Goal: Task Accomplishment & Management: Complete application form

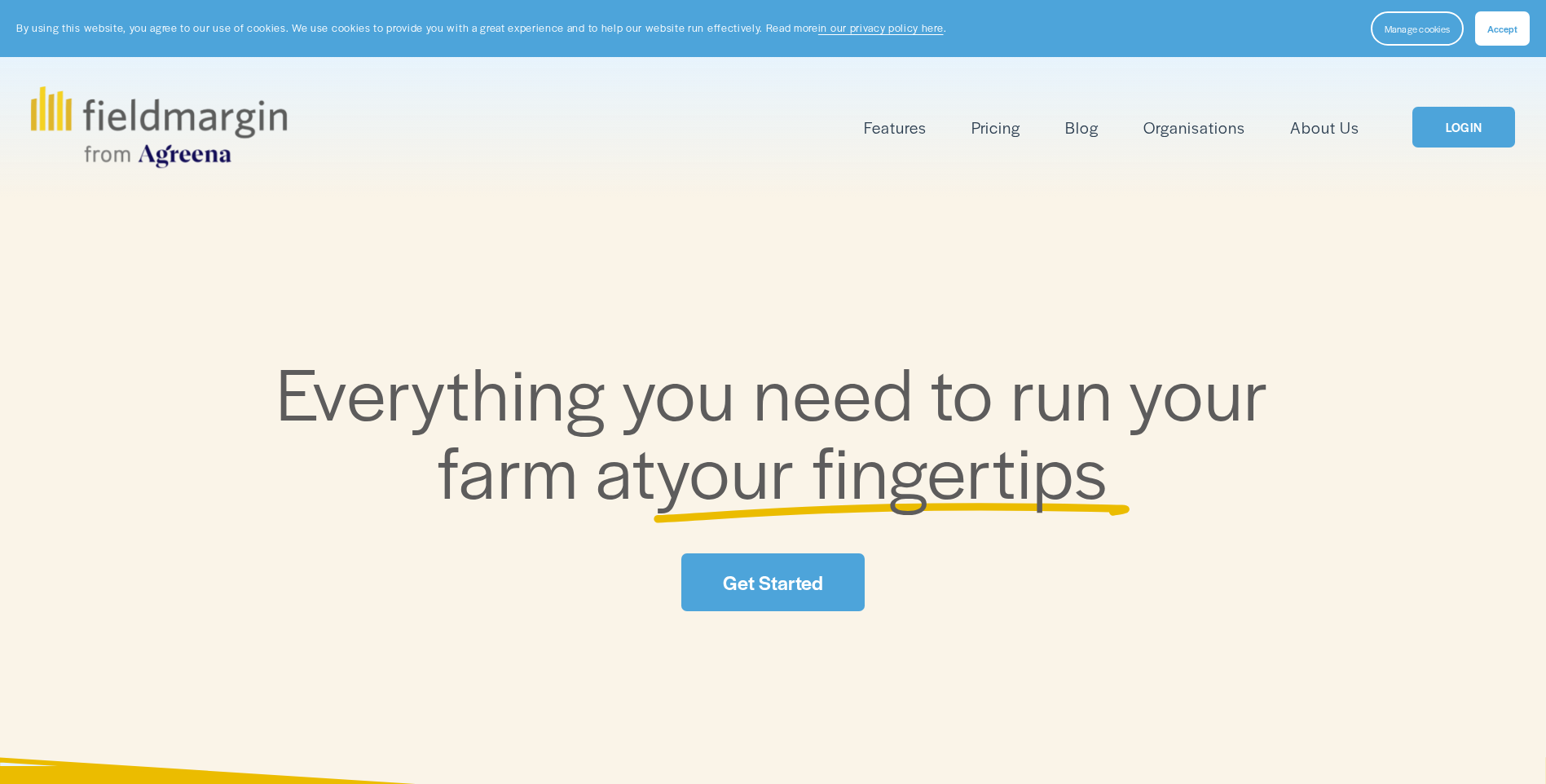
click at [1506, 27] on span "Accept" at bounding box center [1503, 28] width 30 height 13
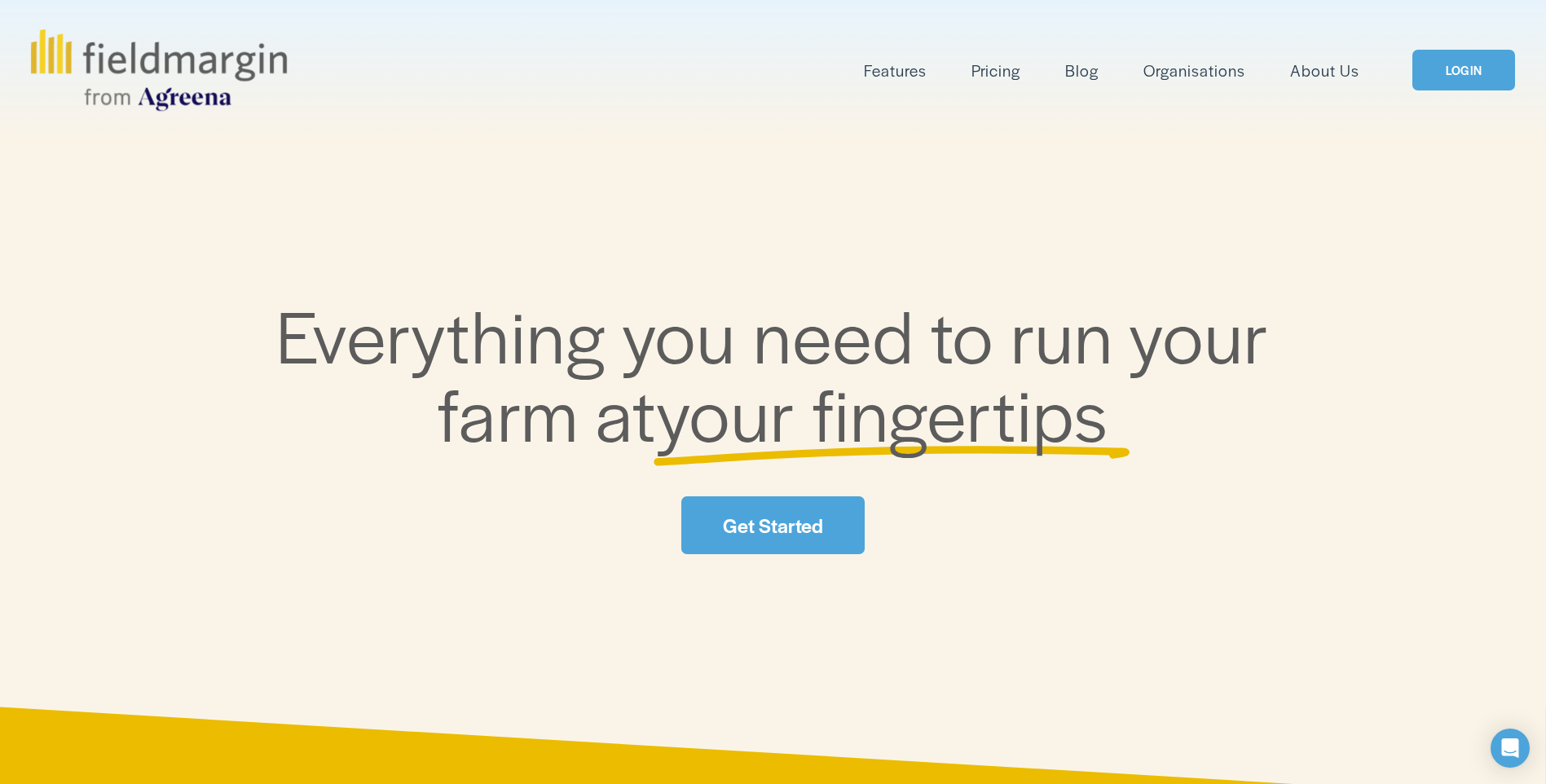
click at [0, 0] on span "Plan Work" at bounding box center [0, 0] width 0 height 0
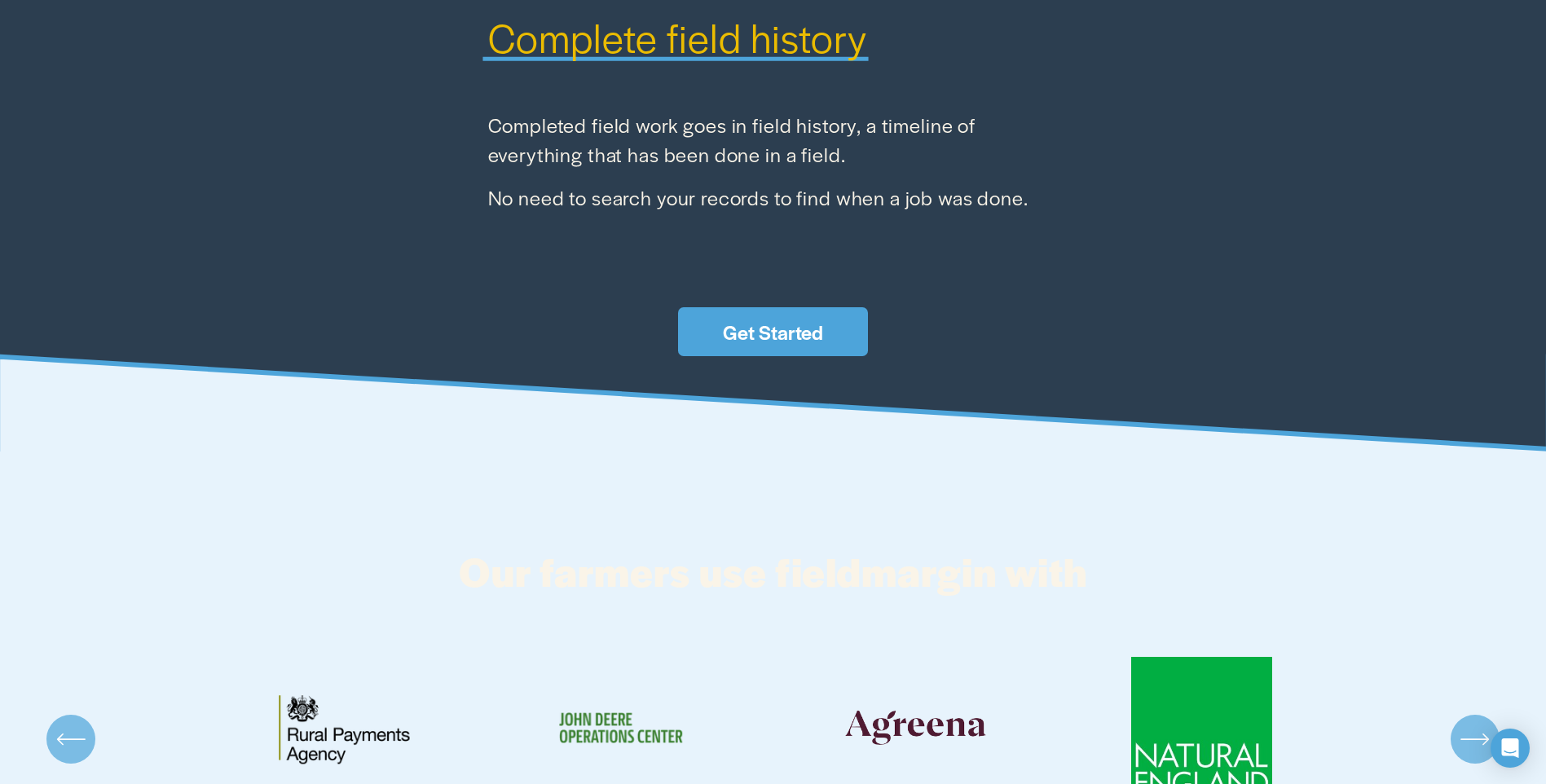
scroll to position [3483, 0]
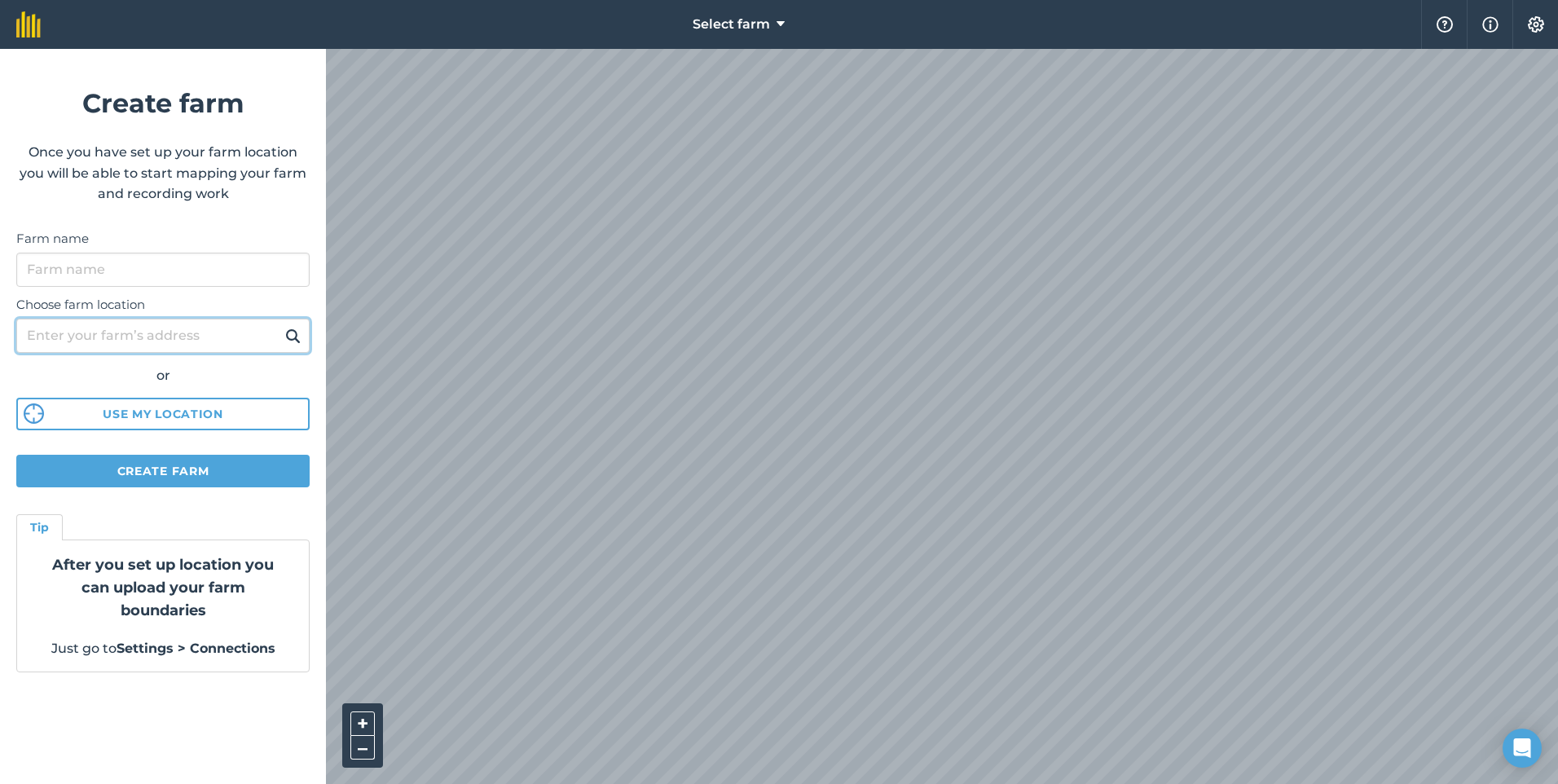
click at [90, 334] on input "Choose farm location" at bounding box center [163, 335] width 294 height 34
click at [717, 20] on span "Select farm" at bounding box center [731, 25] width 78 height 19
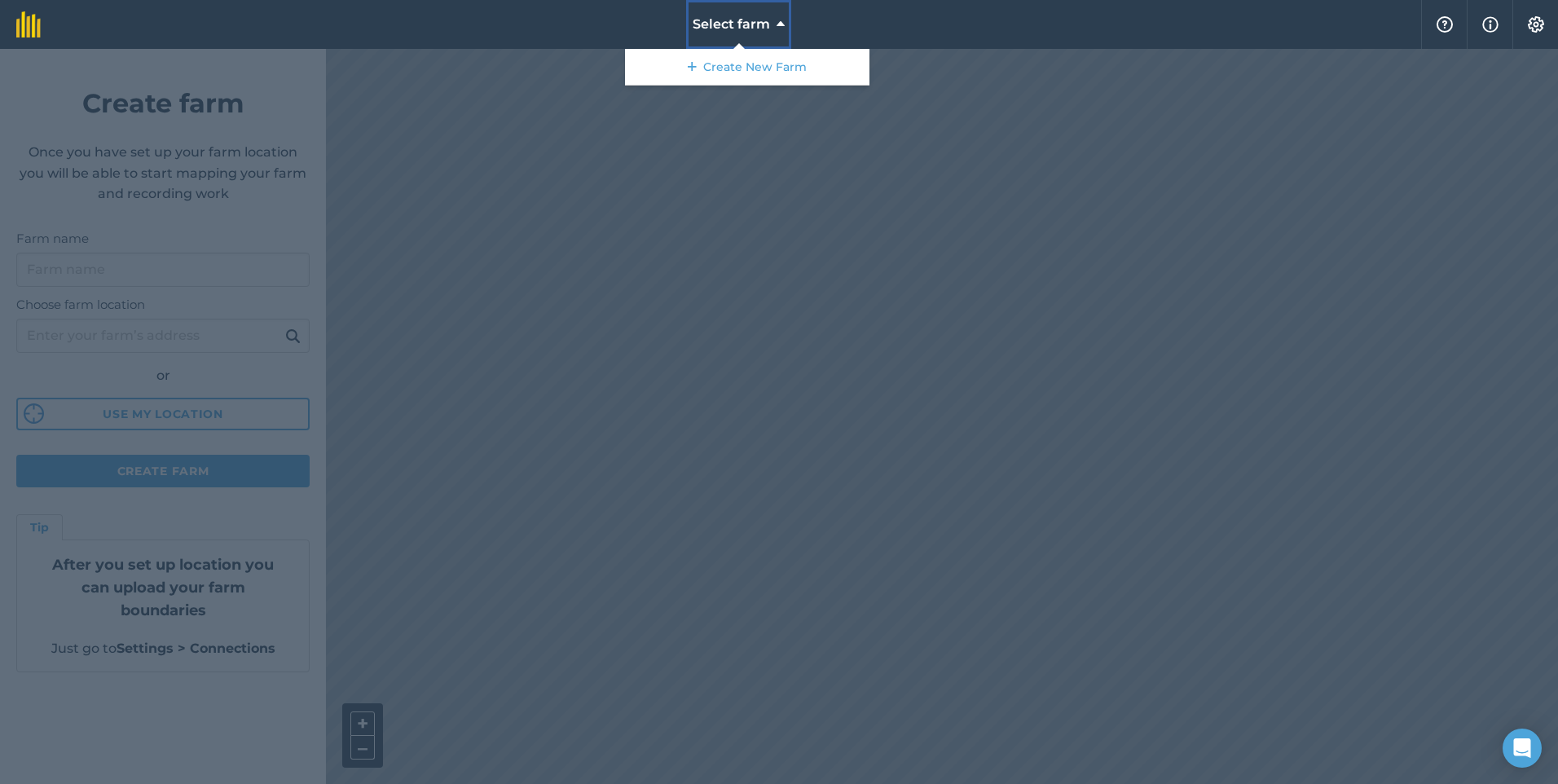
click at [717, 20] on span "Select farm" at bounding box center [731, 25] width 78 height 19
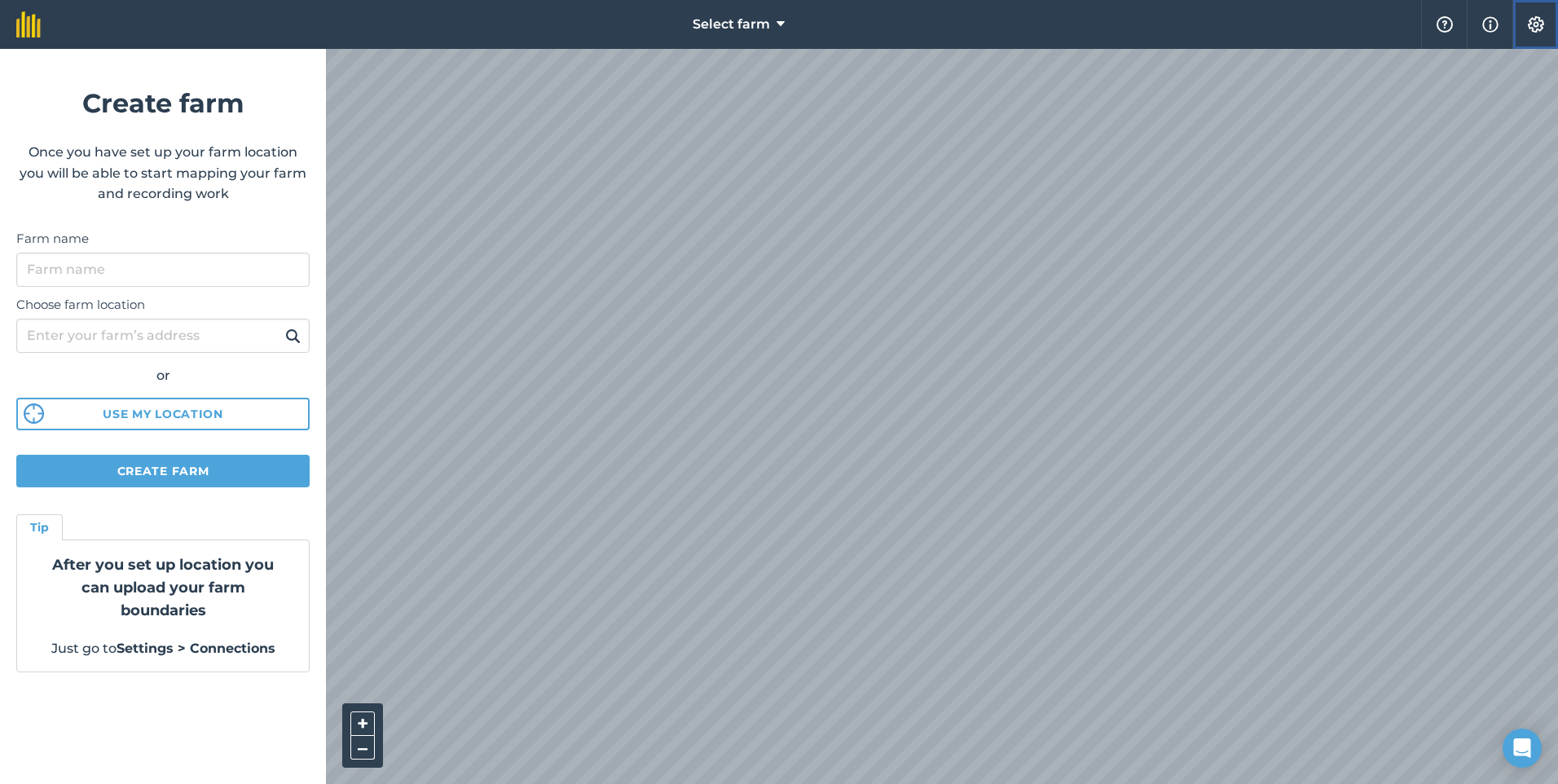
click at [1533, 23] on img at bounding box center [1536, 24] width 19 height 16
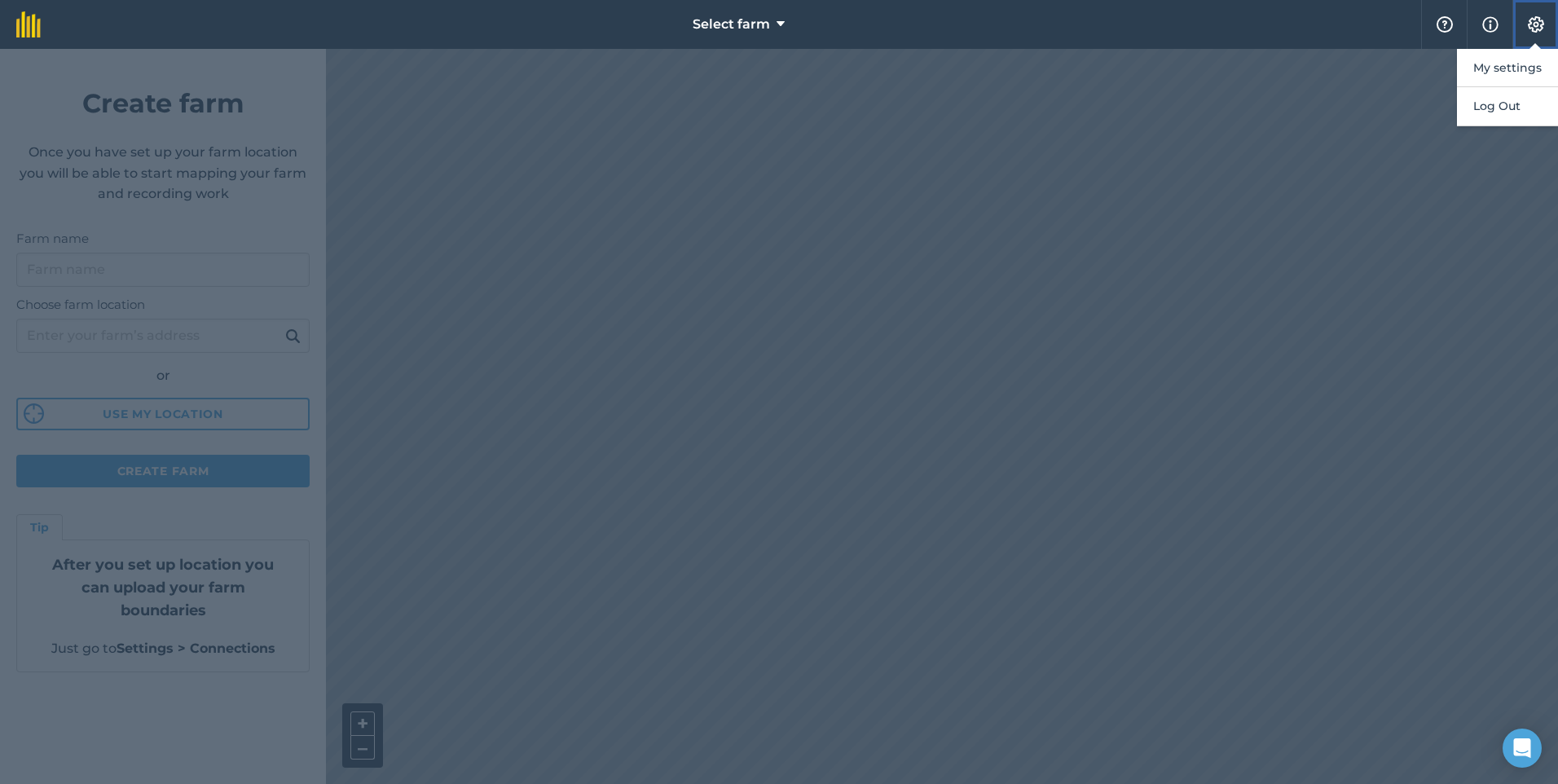
click at [1533, 23] on img at bounding box center [1536, 24] width 19 height 16
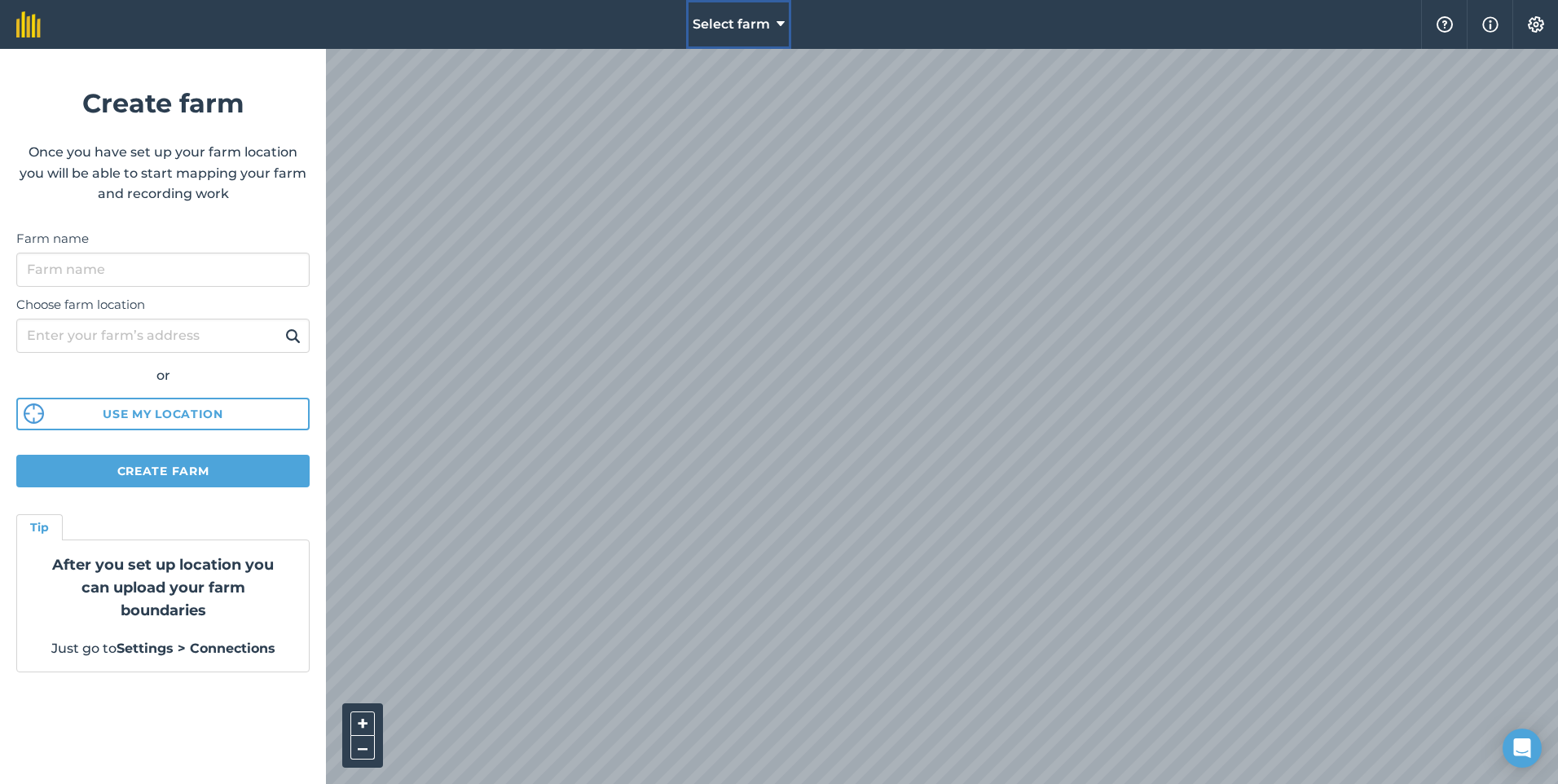
click at [707, 26] on span "Select farm" at bounding box center [731, 25] width 78 height 19
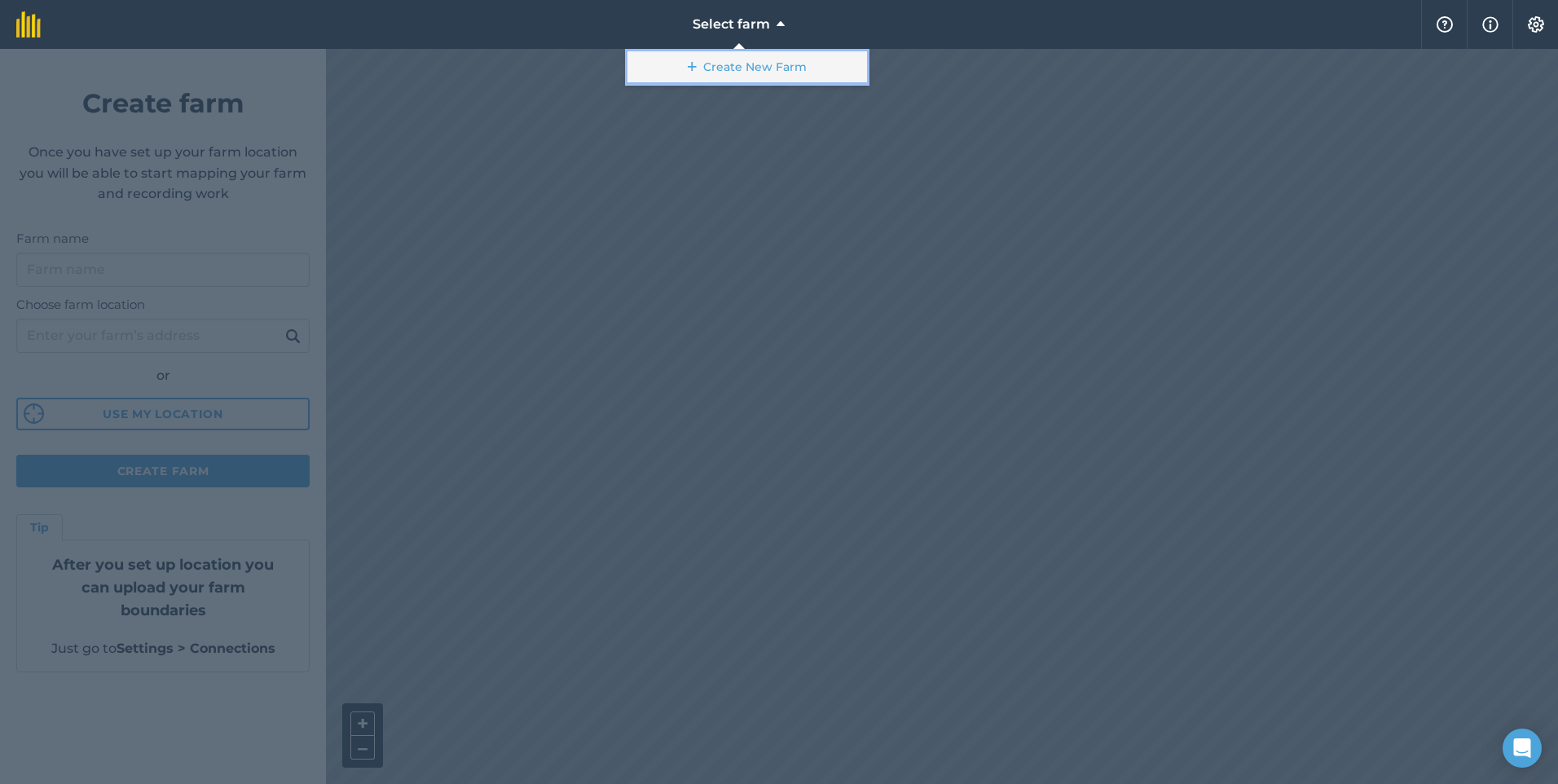
click at [699, 63] on link "Create New Farm" at bounding box center [747, 66] width 245 height 36
click at [790, 126] on div at bounding box center [779, 415] width 1558 height 735
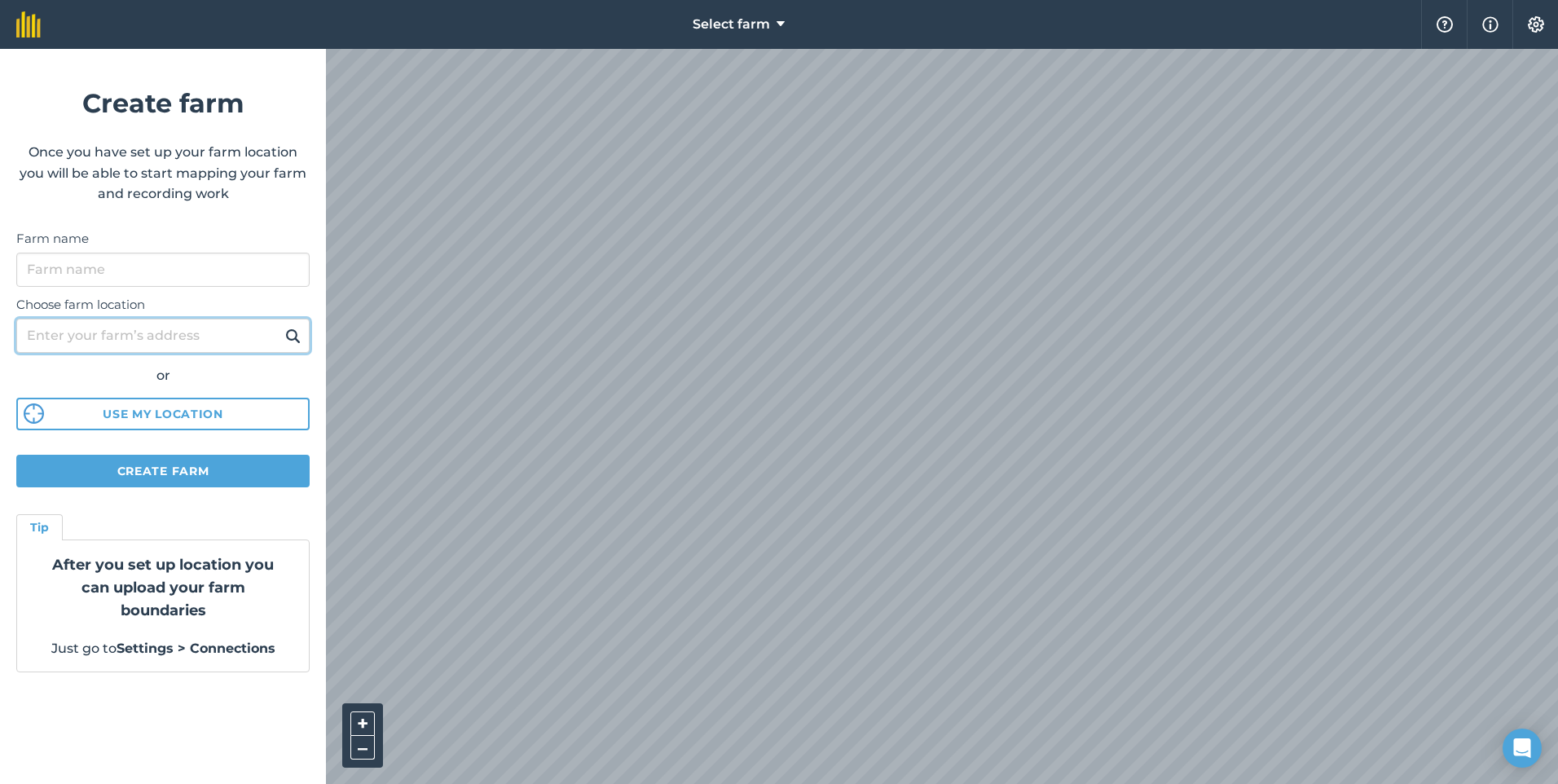
click at [133, 344] on input "Choose farm location" at bounding box center [163, 335] width 294 height 34
paste input "42°27'08.1"N 0°45'17.3"E"
type input "42°27'08.1"N 0°45'17.3"E"
click at [294, 333] on img at bounding box center [294, 336] width 16 height 19
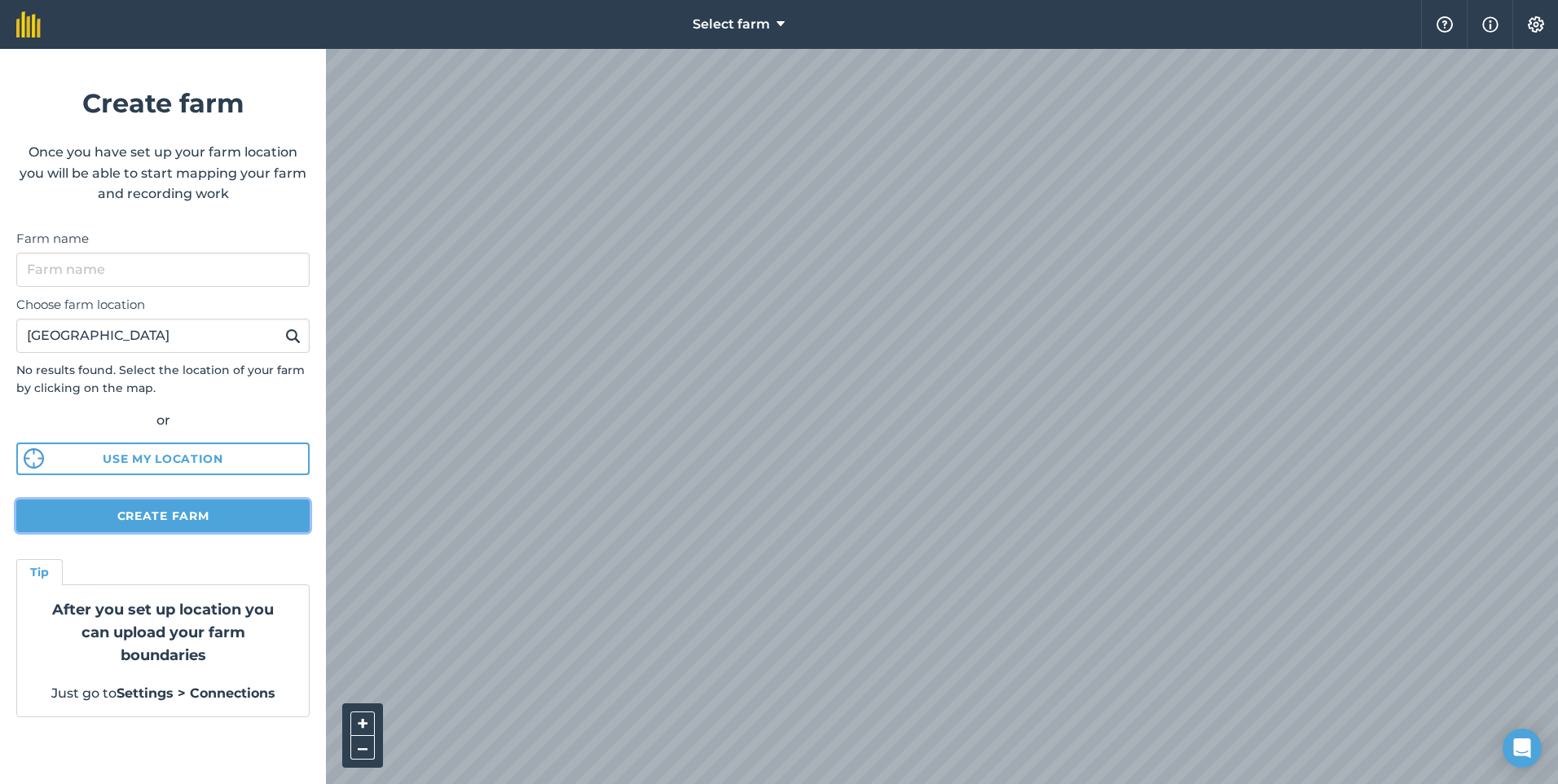
click at [119, 517] on button "Create farm" at bounding box center [163, 515] width 294 height 33
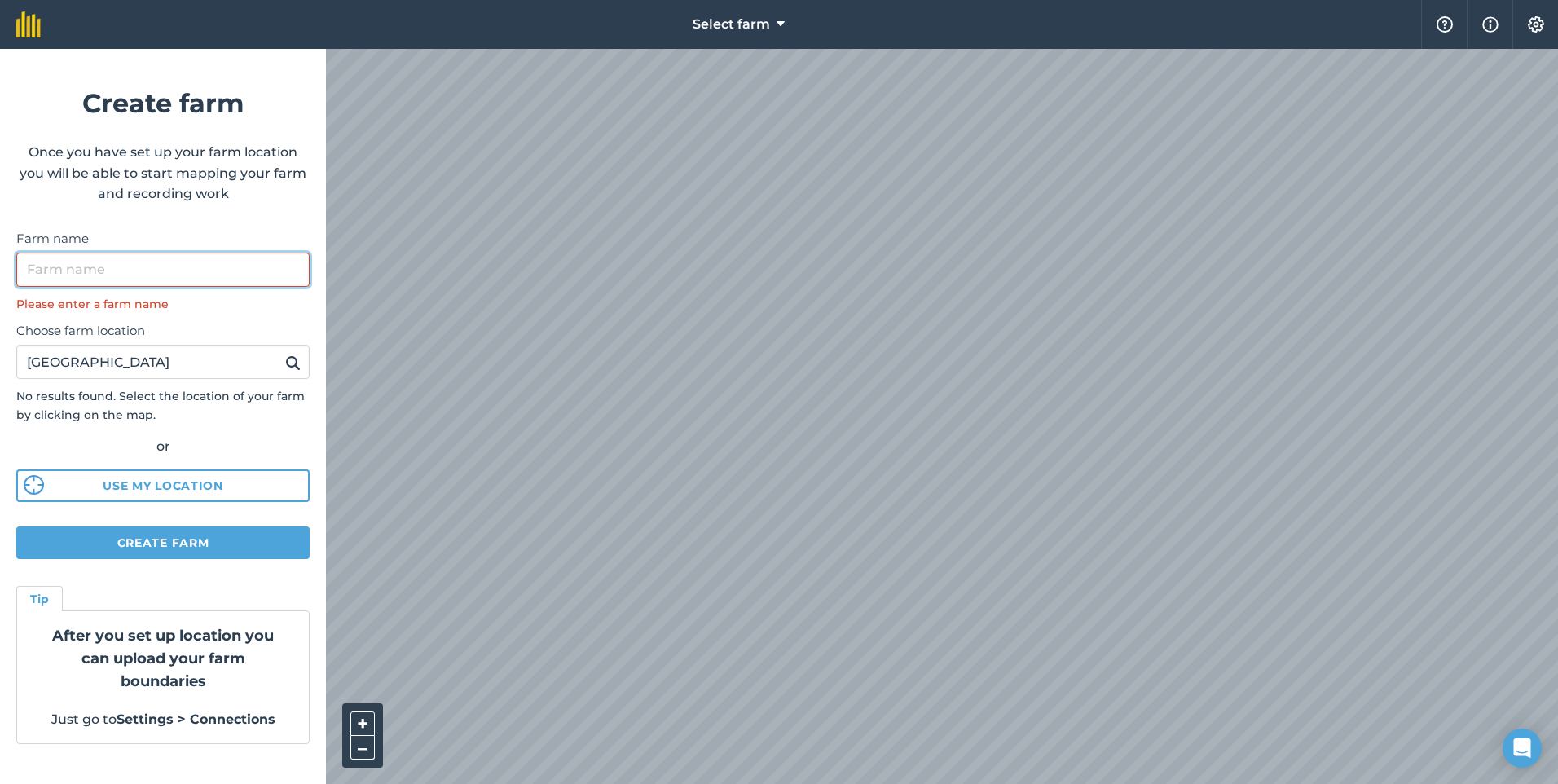
click at [92, 285] on input "Farm name" at bounding box center [163, 270] width 294 height 34
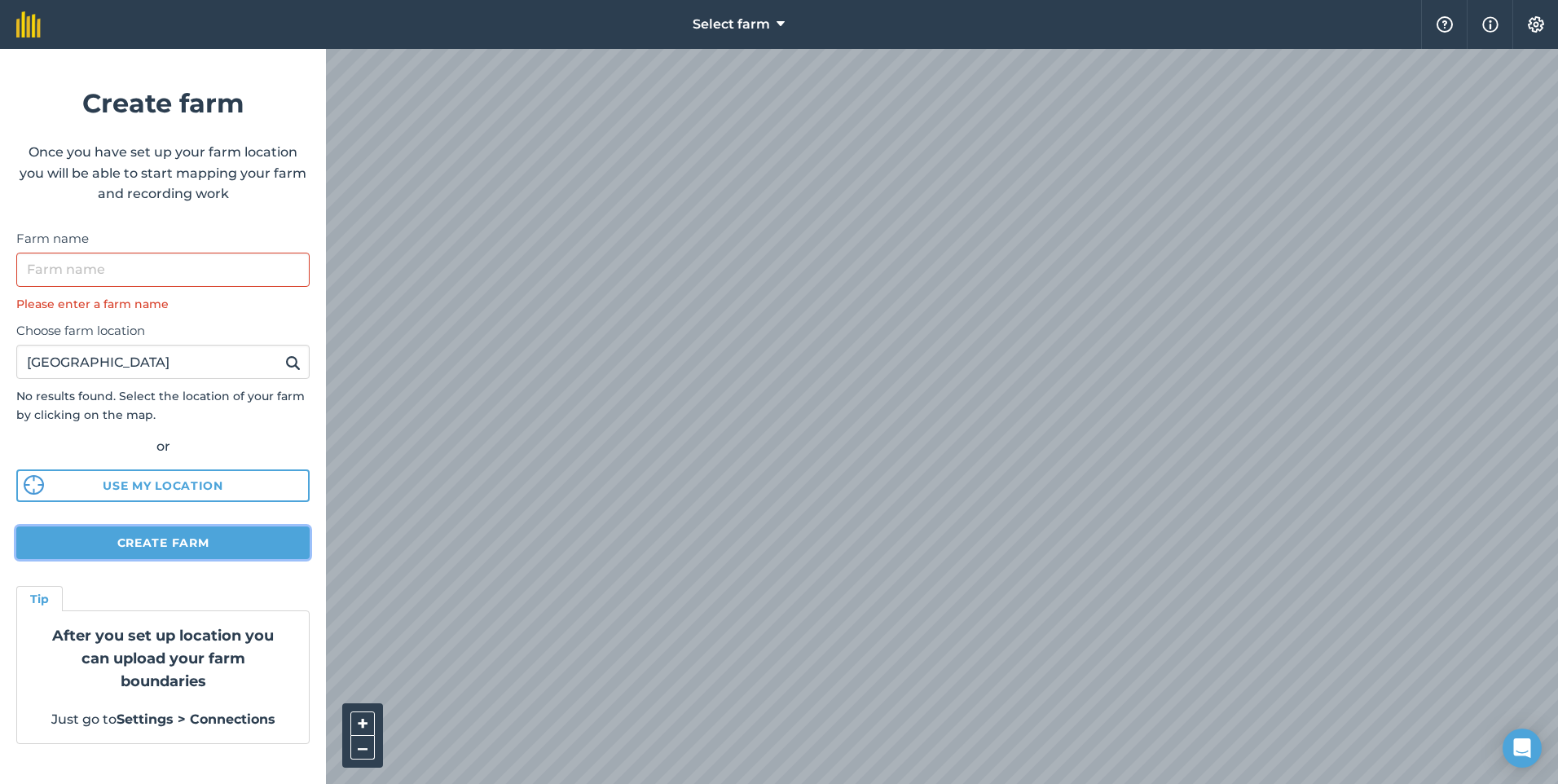
click at [122, 545] on button "Create farm" at bounding box center [163, 542] width 294 height 33
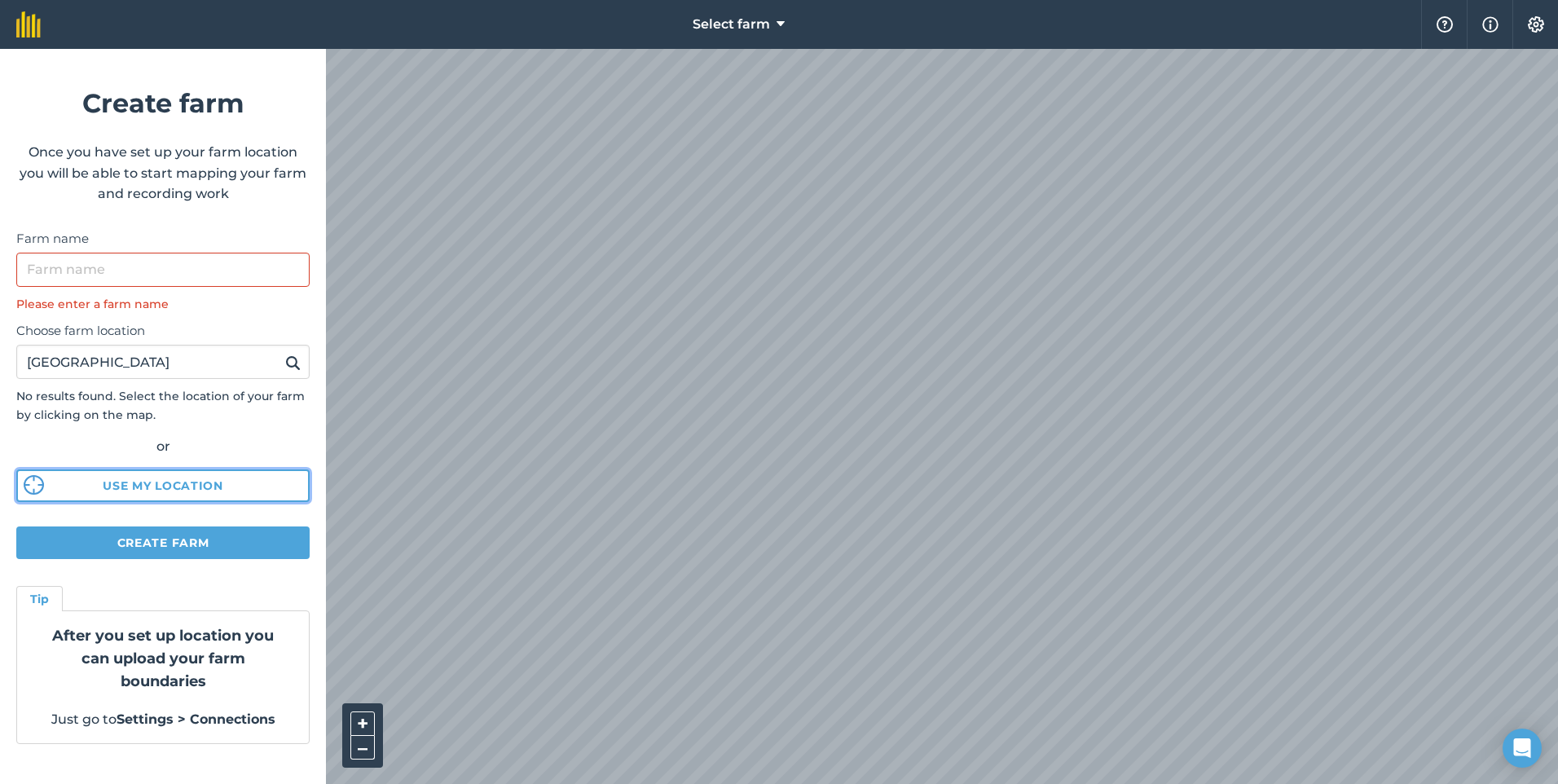
click at [178, 494] on button "Use my location" at bounding box center [163, 485] width 294 height 33
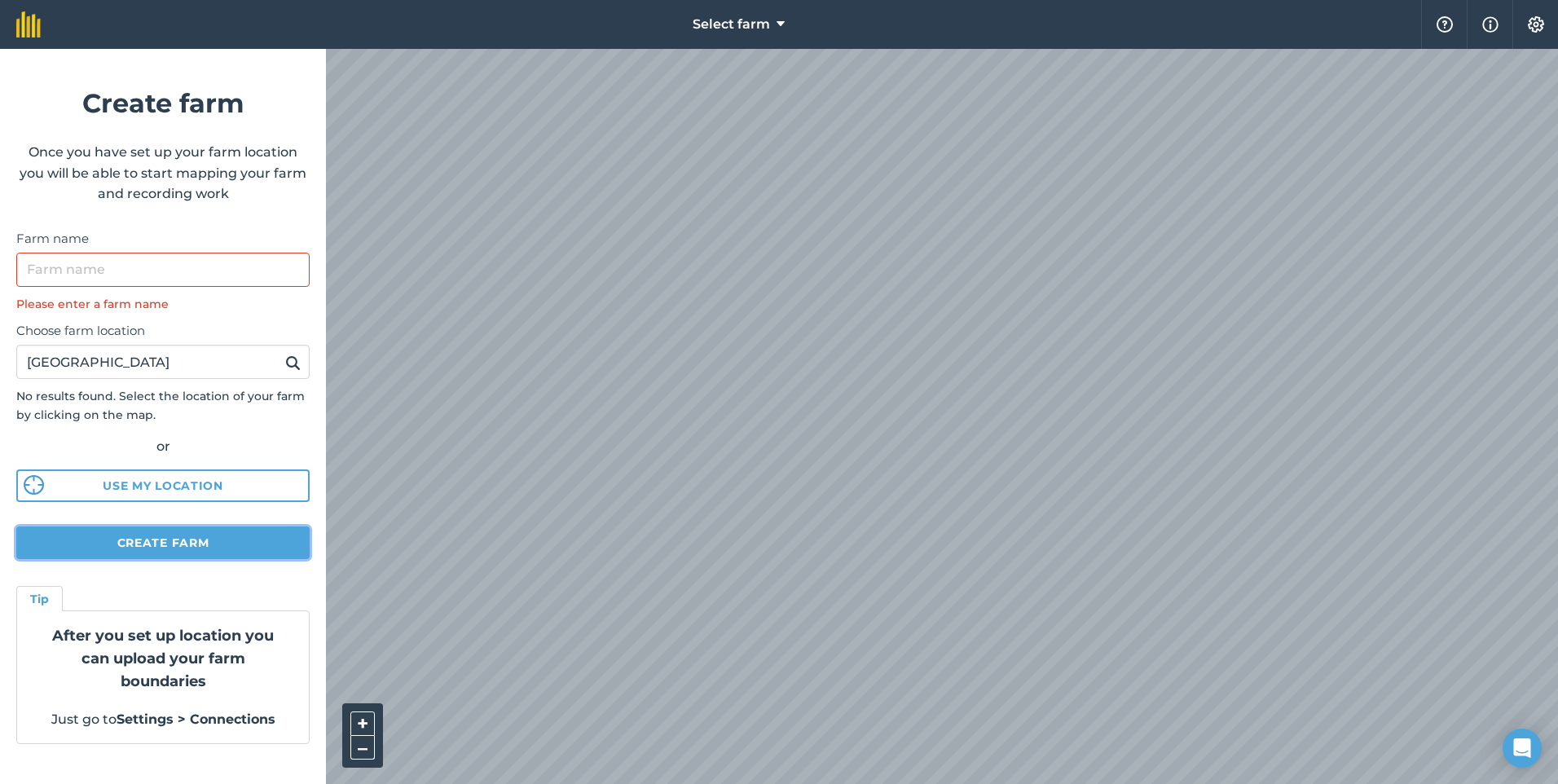
click at [166, 544] on button "Create farm" at bounding box center [163, 542] width 294 height 33
click at [109, 651] on strong "After you set up location you can upload your farm boundaries" at bounding box center [163, 658] width 222 height 64
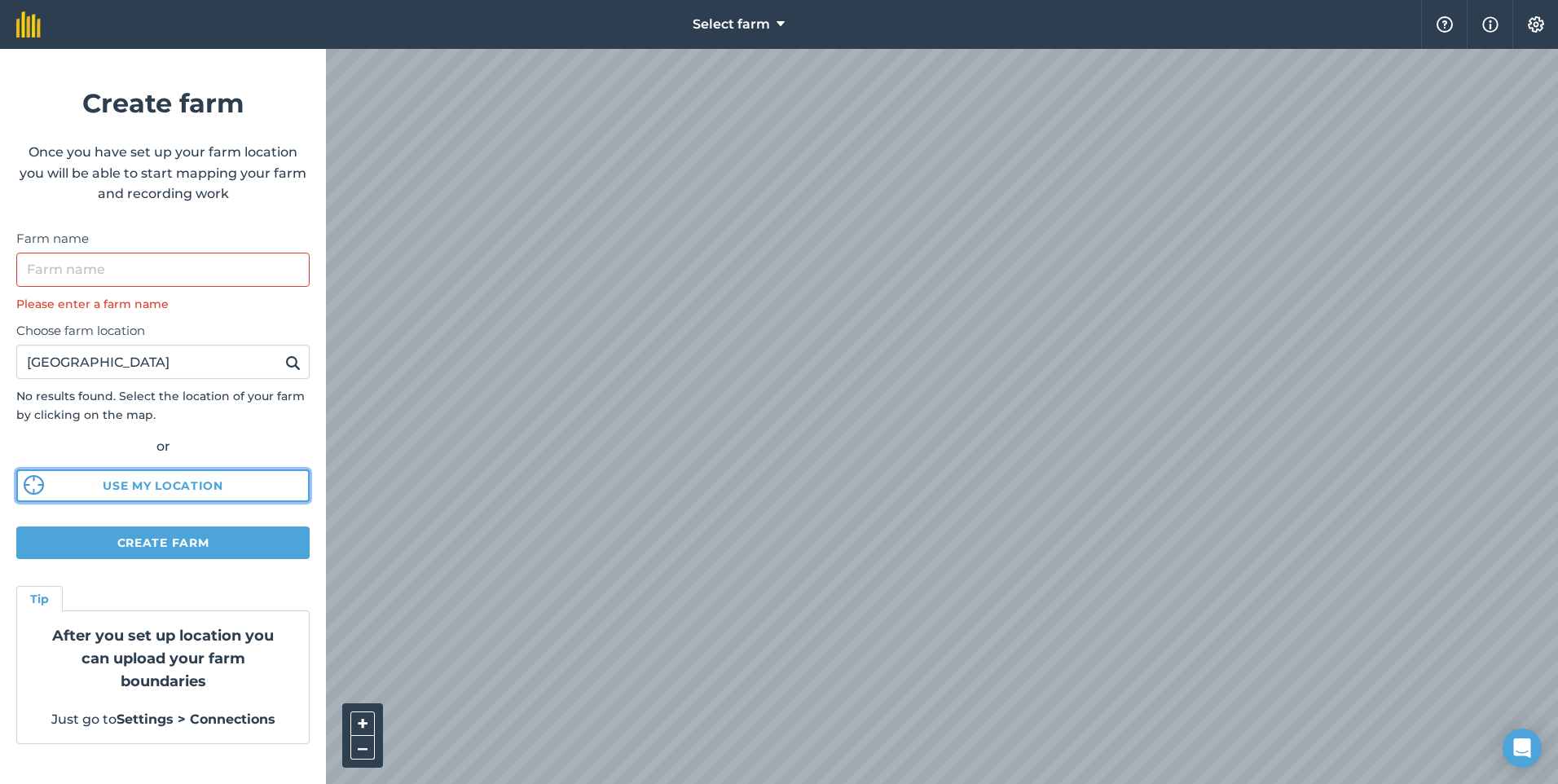
click at [128, 475] on button "Use my location" at bounding box center [163, 485] width 294 height 33
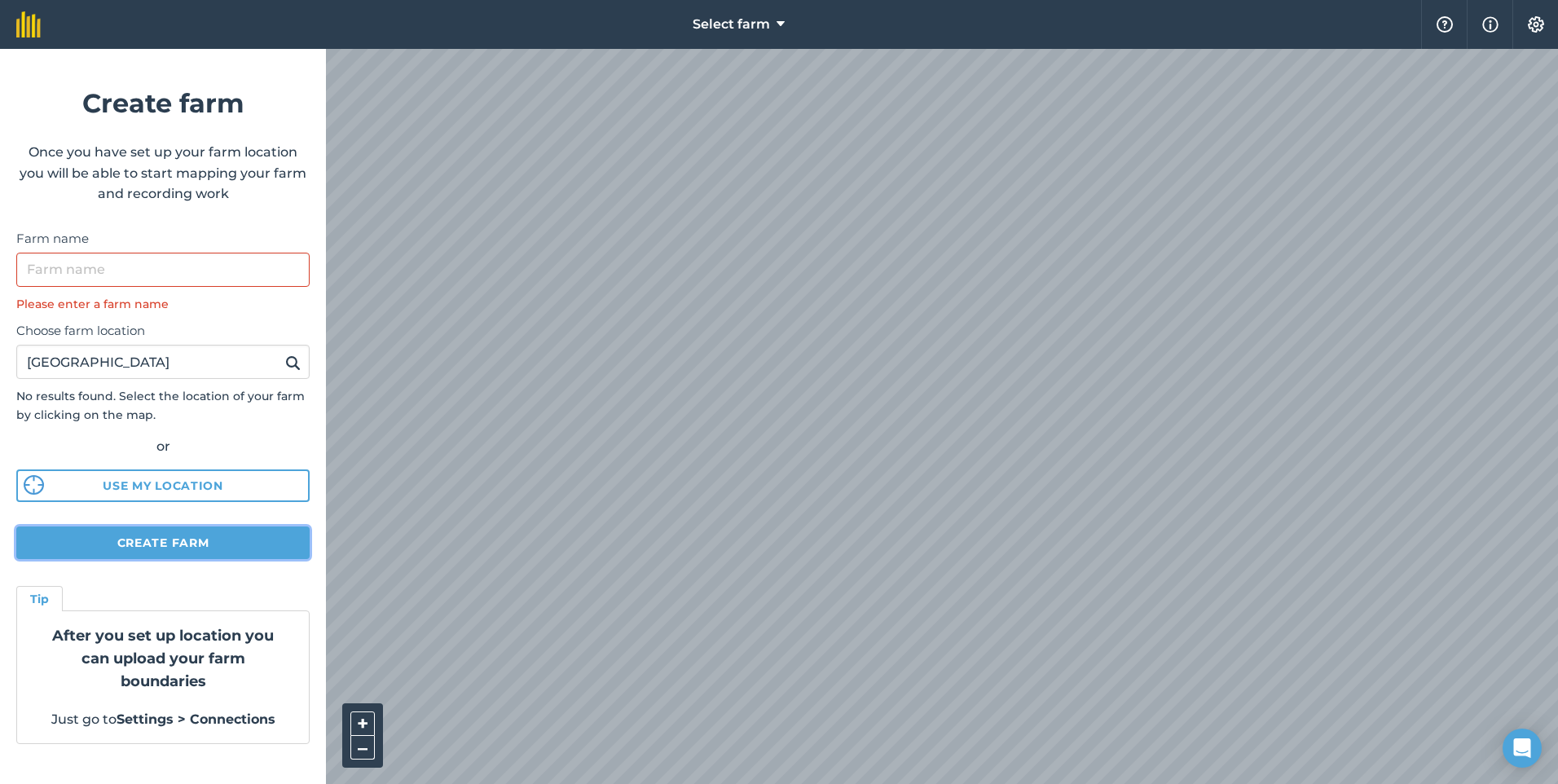
click at [135, 541] on button "Create farm" at bounding box center [163, 542] width 294 height 33
click at [292, 365] on img at bounding box center [294, 362] width 16 height 19
click at [127, 380] on div "Choose farm location 42°27'08.1"N 0°45'17.3"E No results found. Select the loca…" at bounding box center [163, 407] width 294 height 188
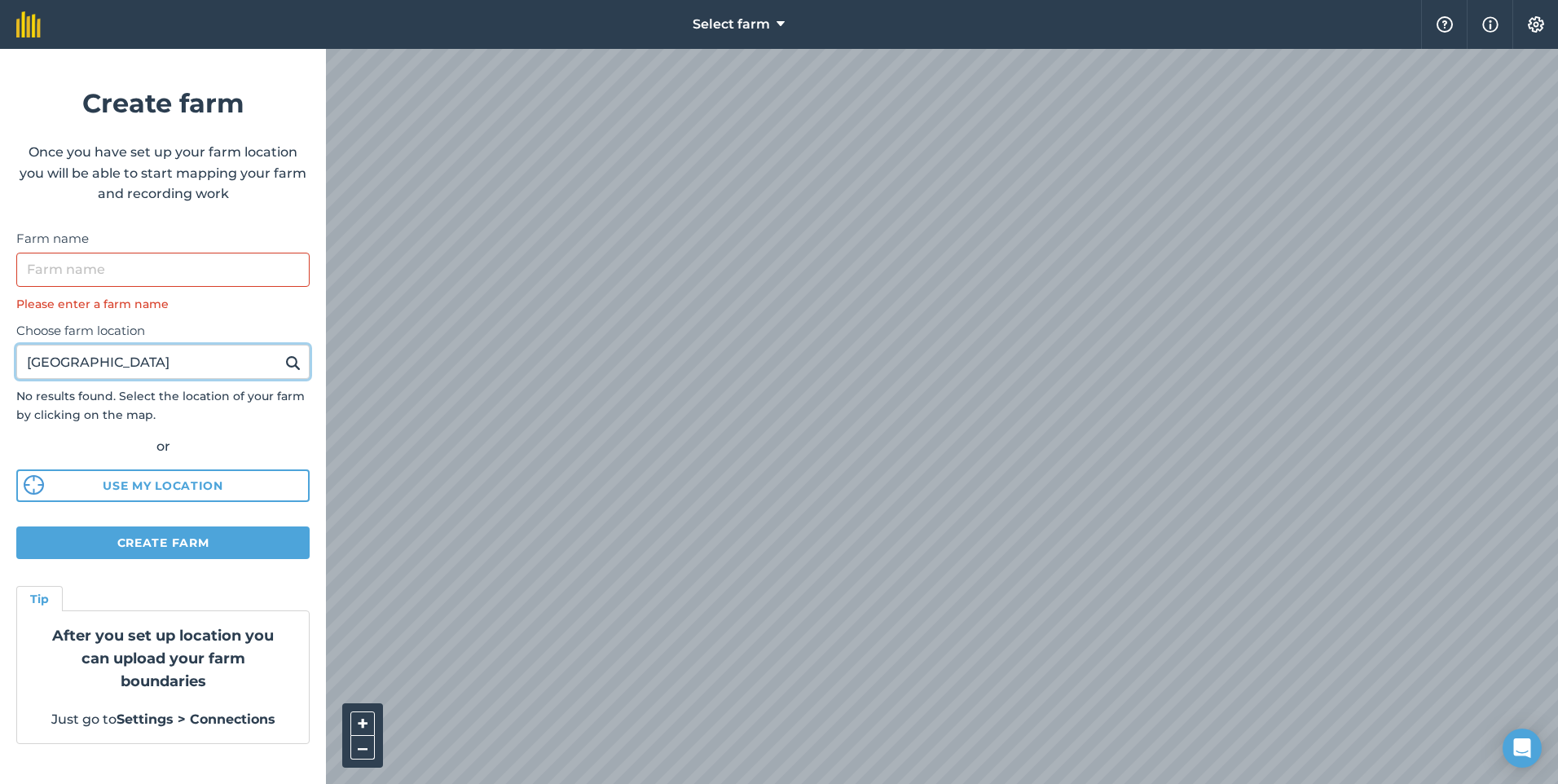
click at [187, 359] on input "42°27'08.1"N 0°45'17.3"E" at bounding box center [163, 362] width 294 height 34
click at [280, 351] on button at bounding box center [293, 362] width 26 height 21
click at [292, 358] on img at bounding box center [294, 362] width 16 height 19
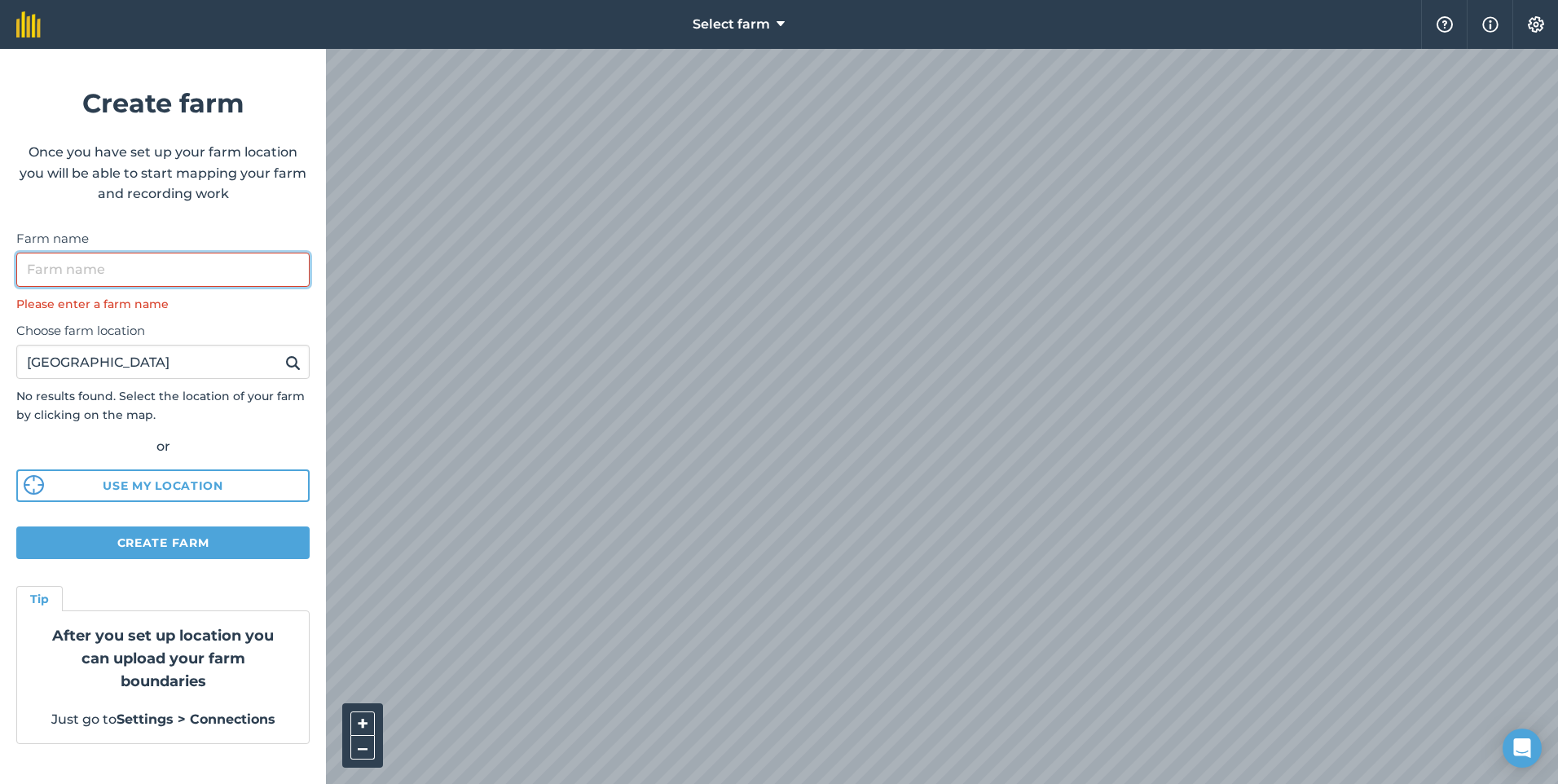
click at [91, 265] on input "Farm name" at bounding box center [163, 270] width 294 height 34
type input "a"
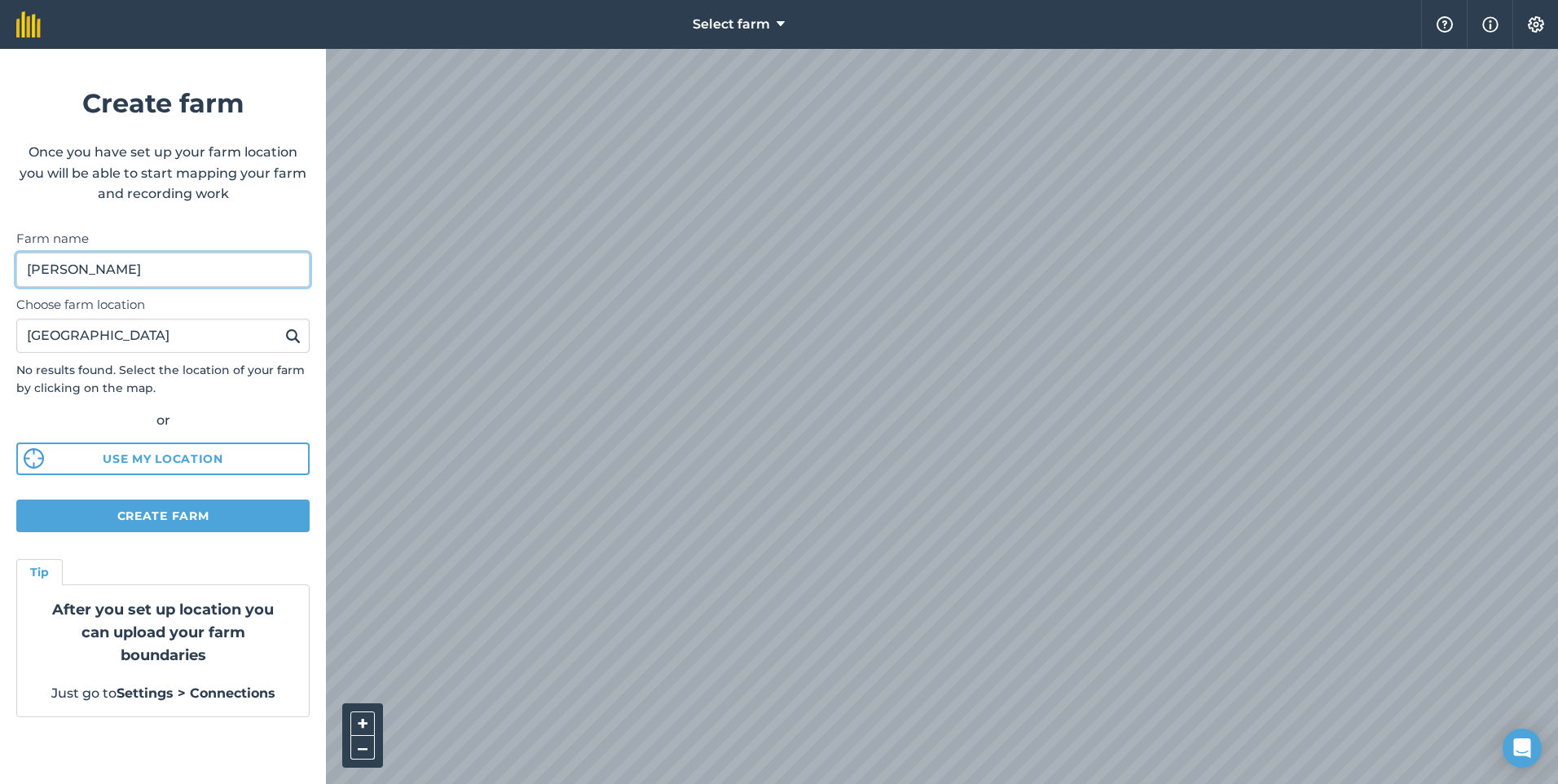
type input "Albert"
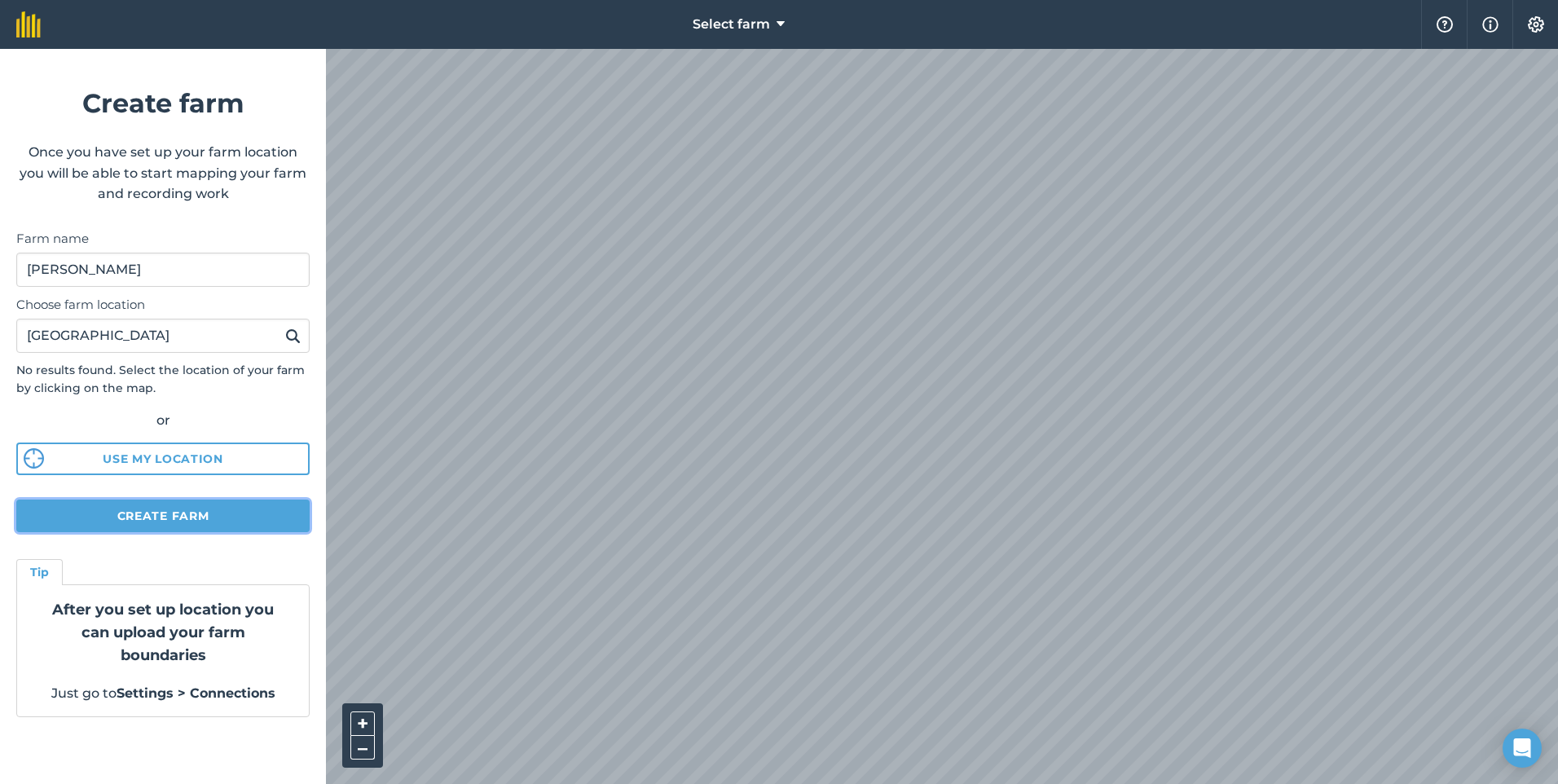
click at [164, 517] on button "Create farm" at bounding box center [163, 515] width 294 height 33
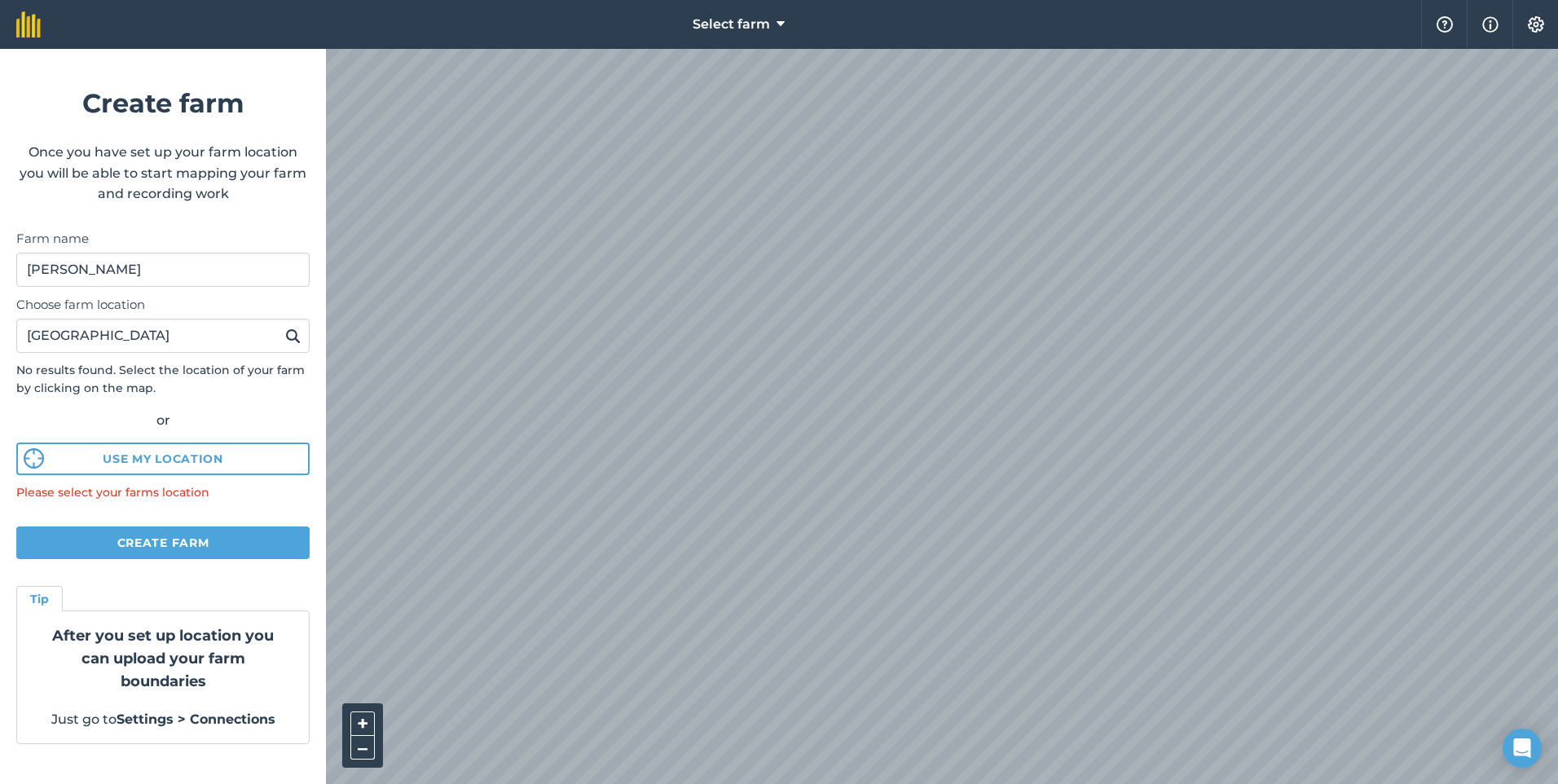
click at [293, 333] on img at bounding box center [294, 336] width 16 height 19
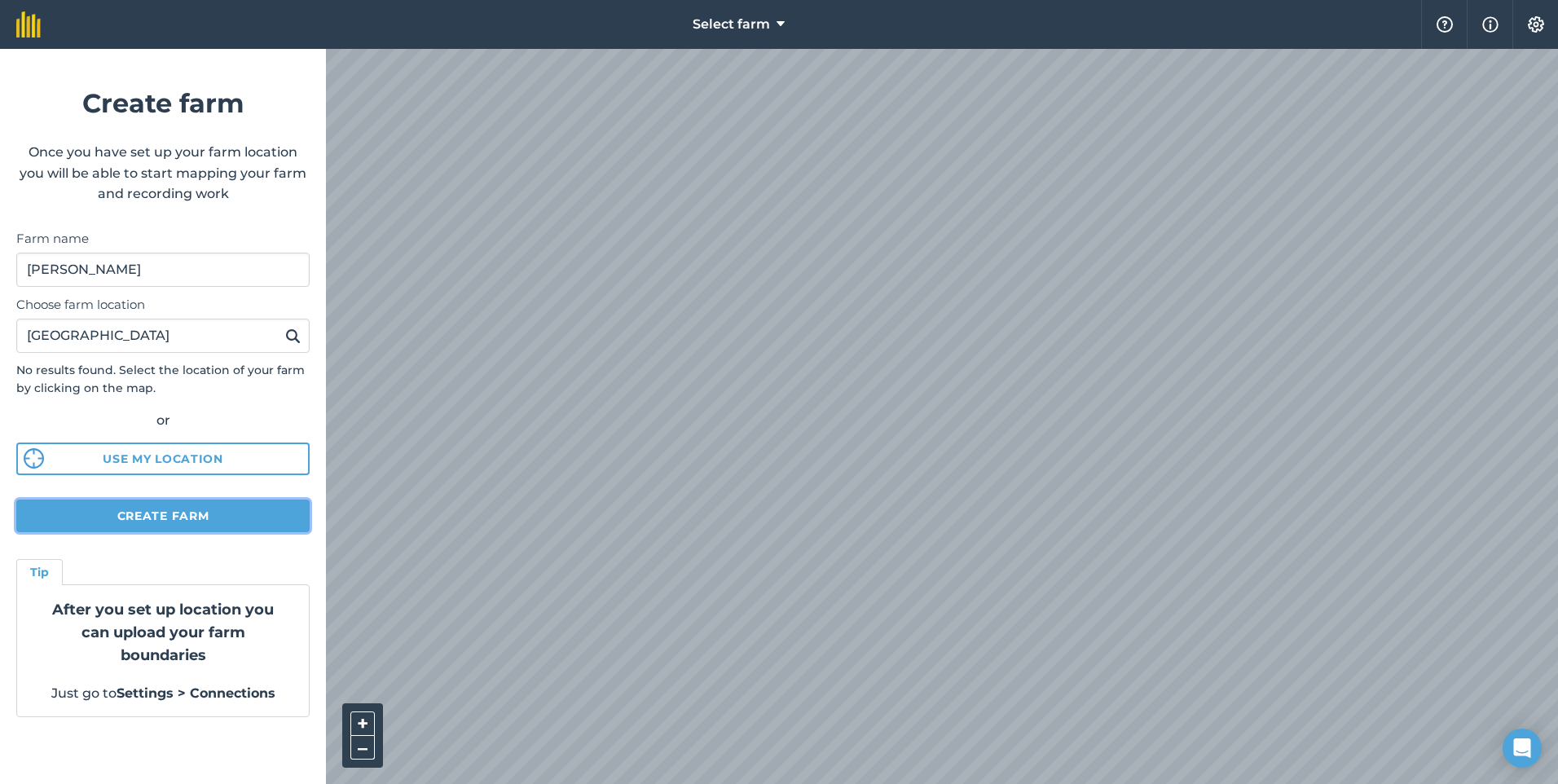
click at [130, 522] on button "Create farm" at bounding box center [163, 515] width 294 height 33
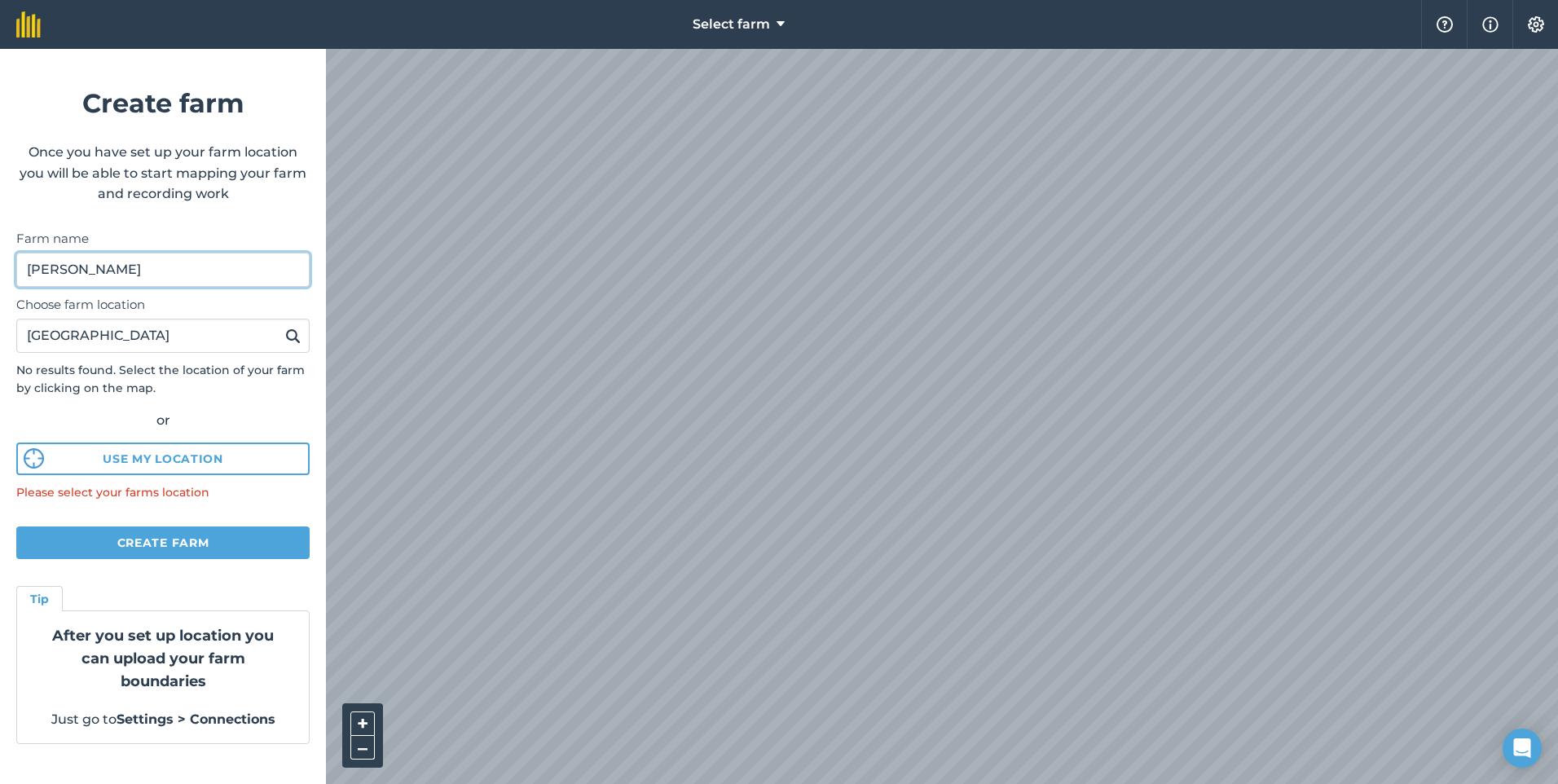
click at [85, 270] on input "Albert" at bounding box center [163, 270] width 294 height 34
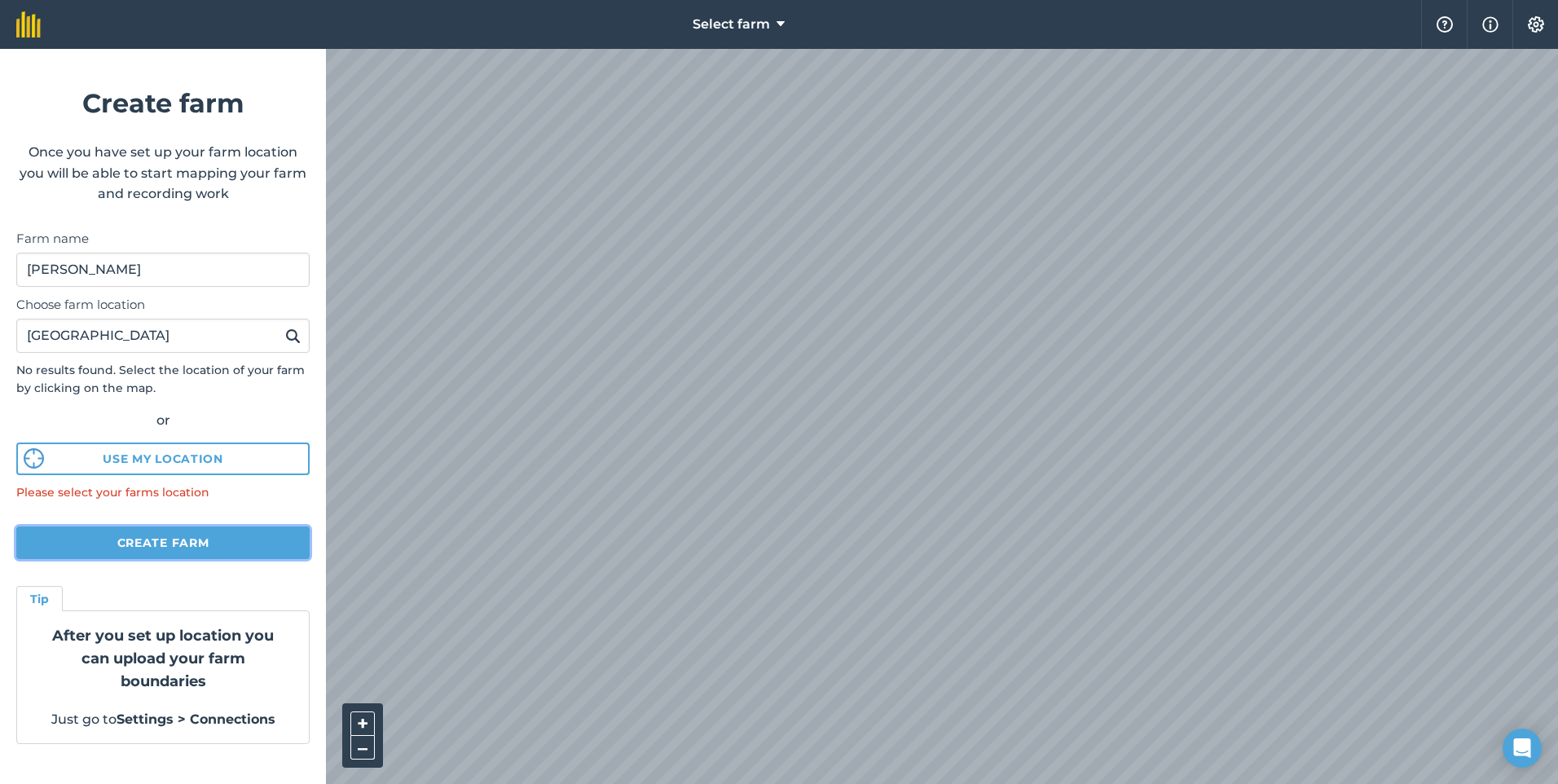
click at [181, 544] on button "Create farm" at bounding box center [163, 542] width 294 height 33
click at [184, 542] on button "Create farm" at bounding box center [163, 542] width 294 height 33
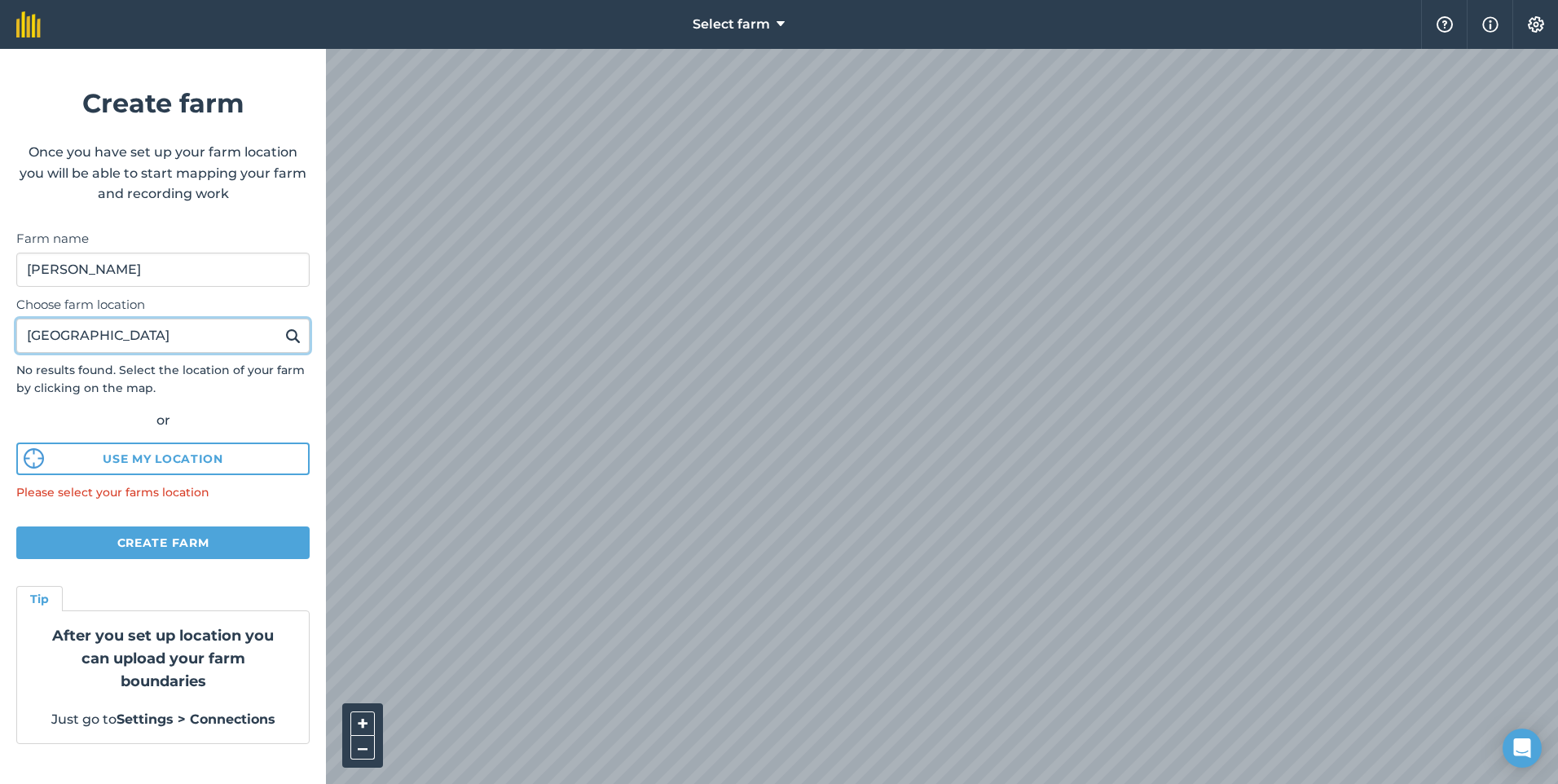
click at [207, 331] on input "42°27'08.1"N 0°45'17.3"E" at bounding box center [163, 335] width 294 height 34
click at [280, 325] on button at bounding box center [293, 336] width 26 height 21
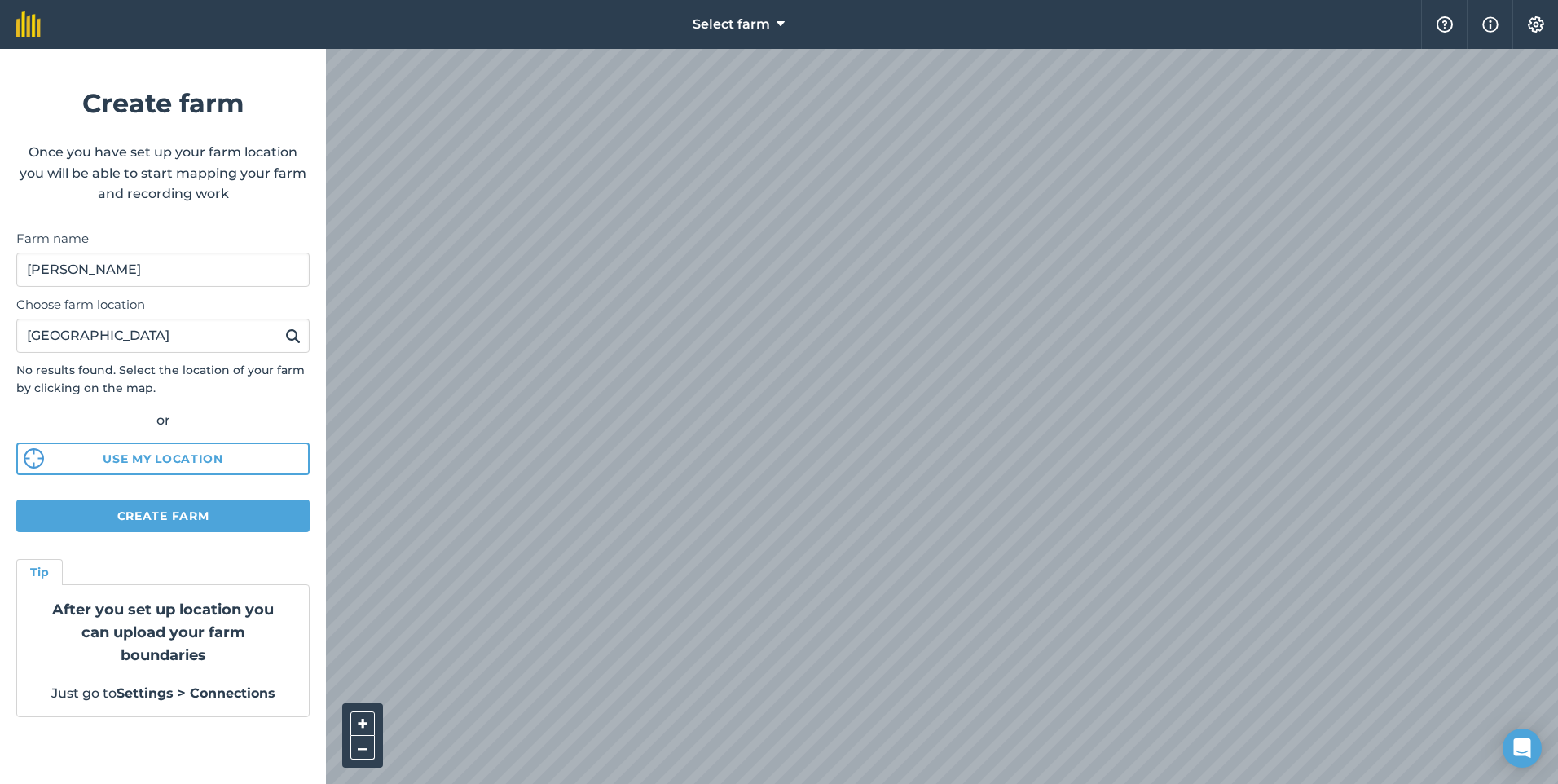
click at [294, 332] on img at bounding box center [294, 336] width 16 height 19
